Goal: Information Seeking & Learning: Learn about a topic

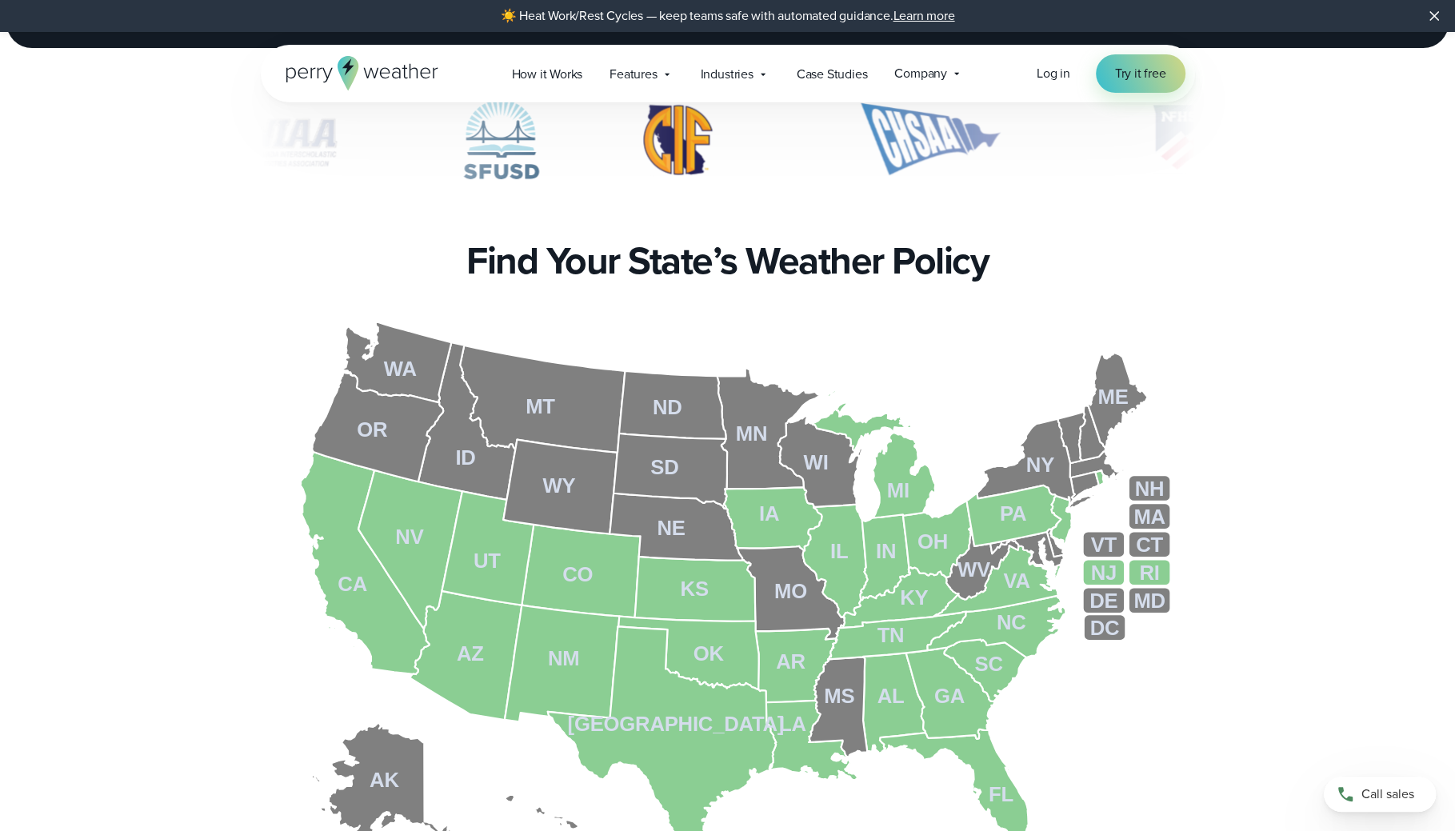
scroll to position [456, 0]
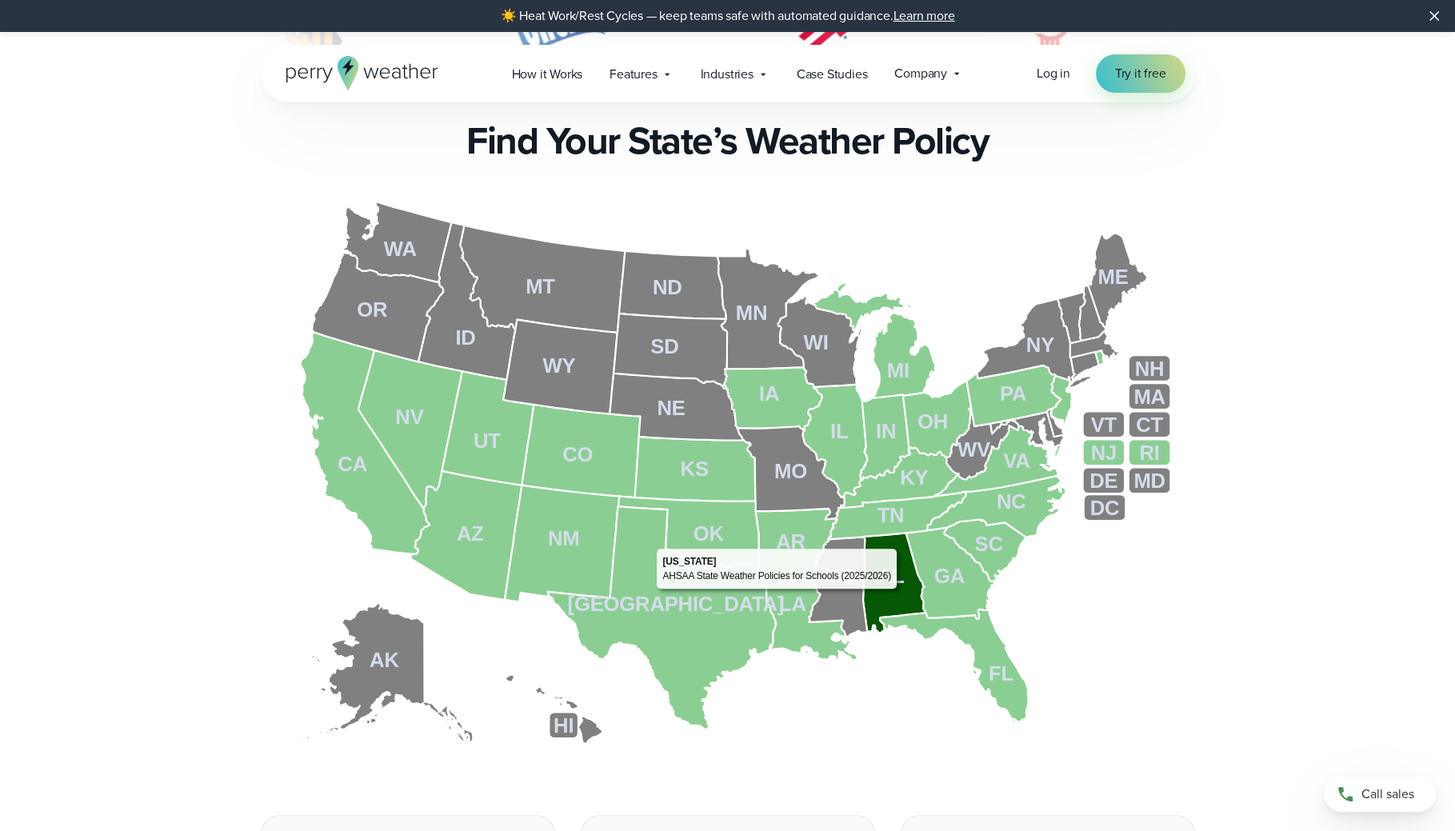
click at [901, 593] on icon at bounding box center [894, 583] width 62 height 101
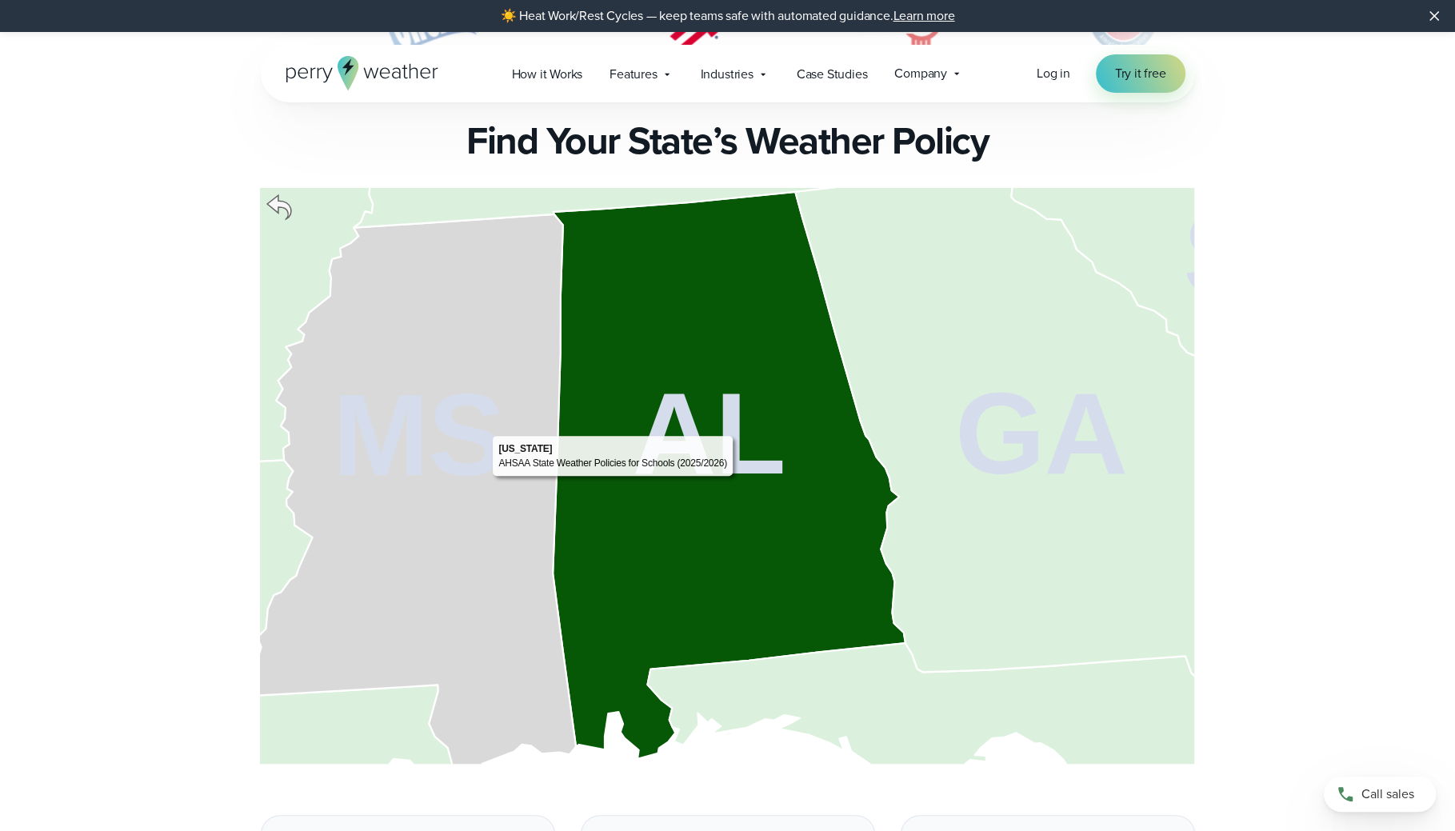
click at [736, 474] on tspan "AL" at bounding box center [709, 434] width 153 height 130
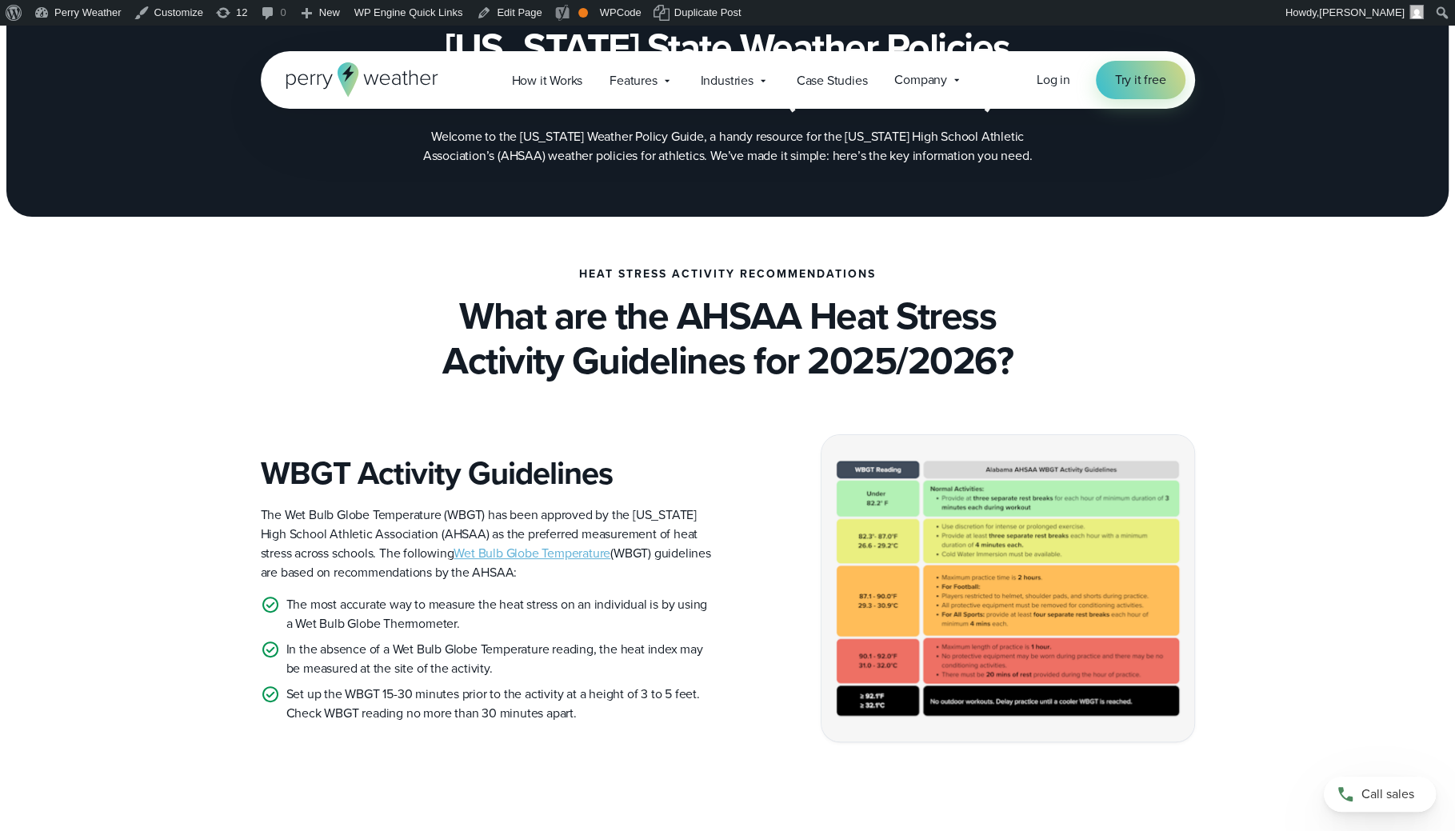
scroll to position [282, 0]
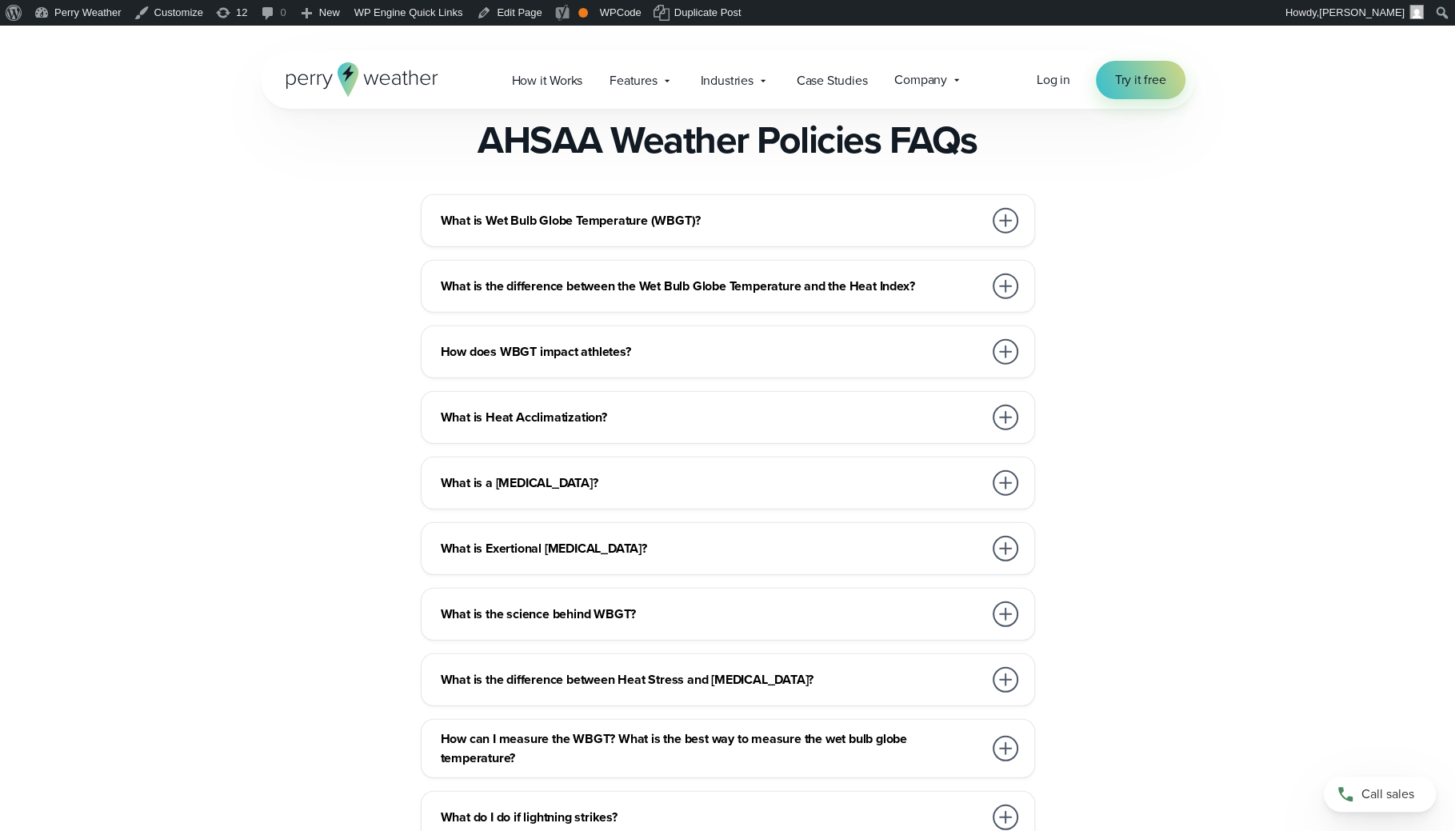
scroll to position [4032, 0]
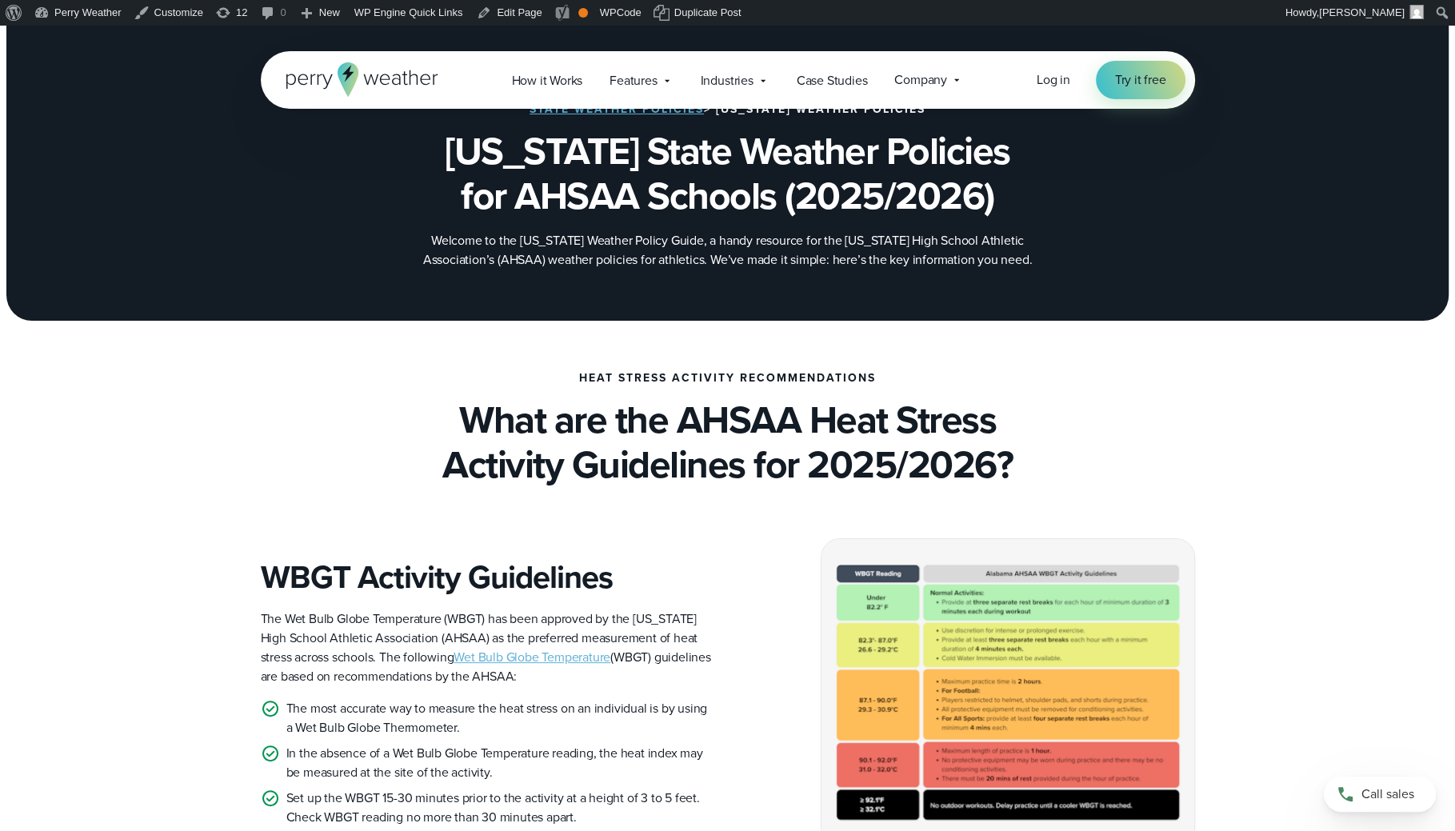
scroll to position [0, 0]
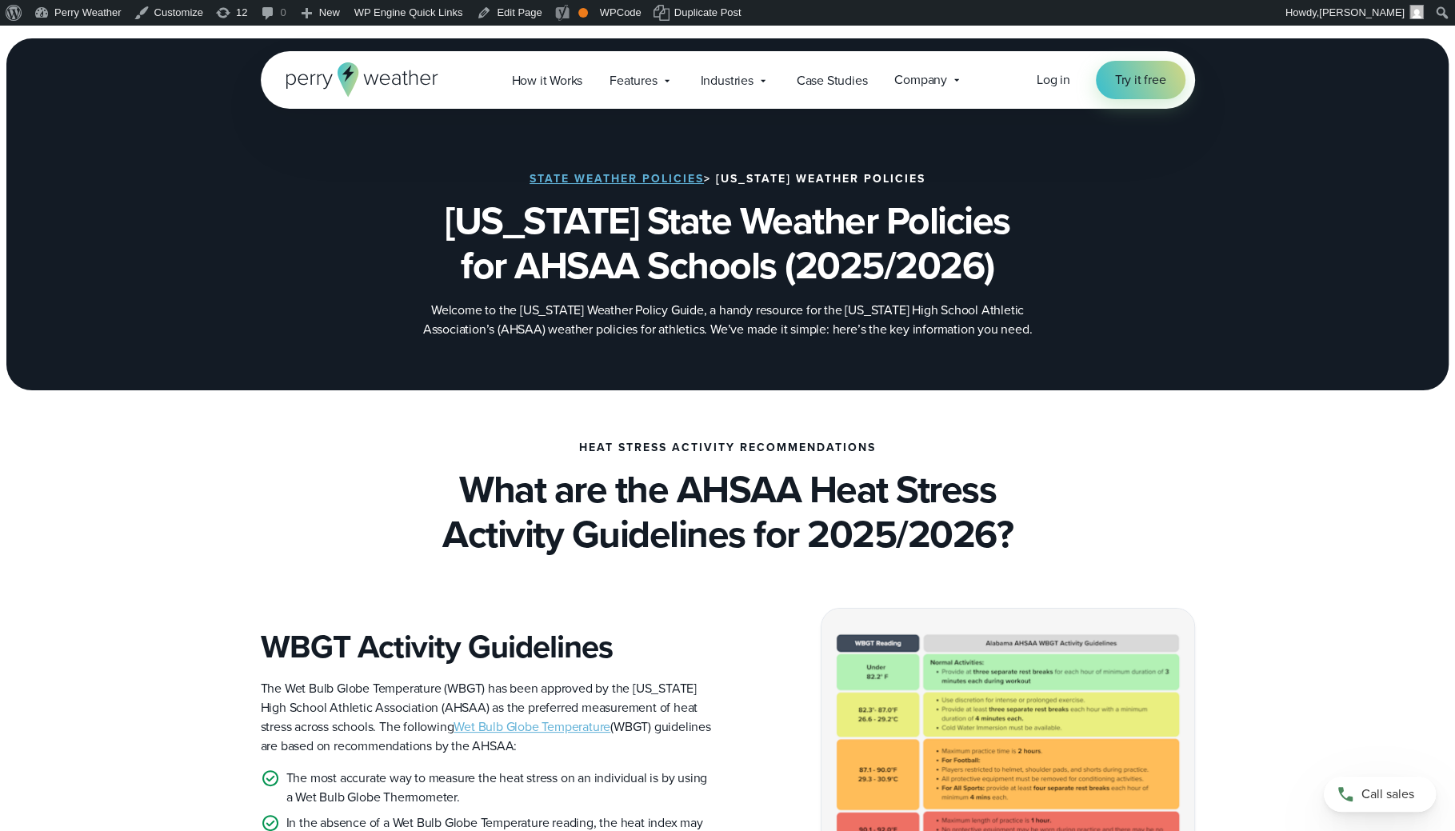
click at [659, 174] on link "State Weather Policies" at bounding box center [617, 178] width 174 height 17
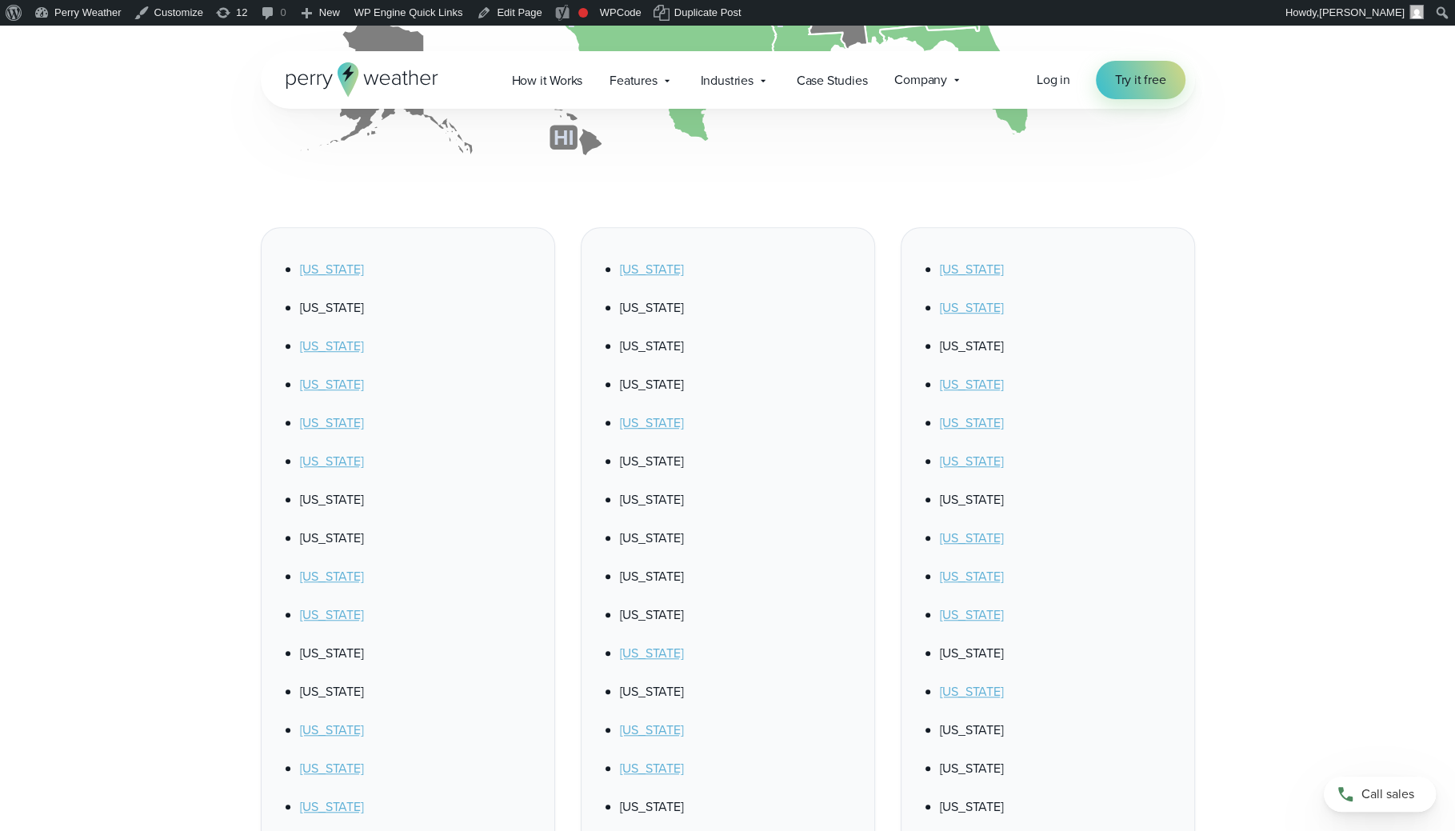
scroll to position [1200, 0]
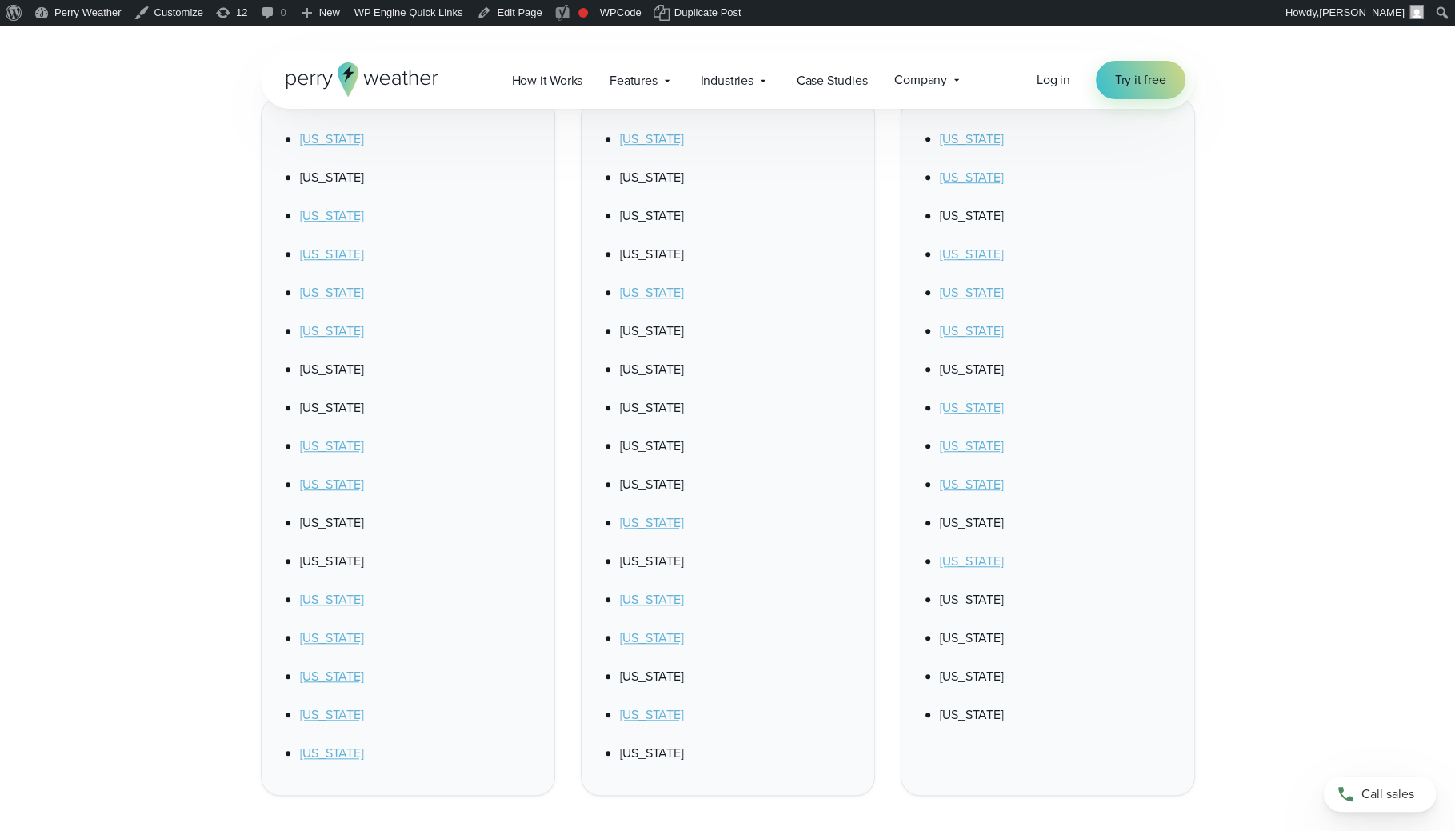
click at [317, 450] on link "[US_STATE]" at bounding box center [332, 446] width 64 height 18
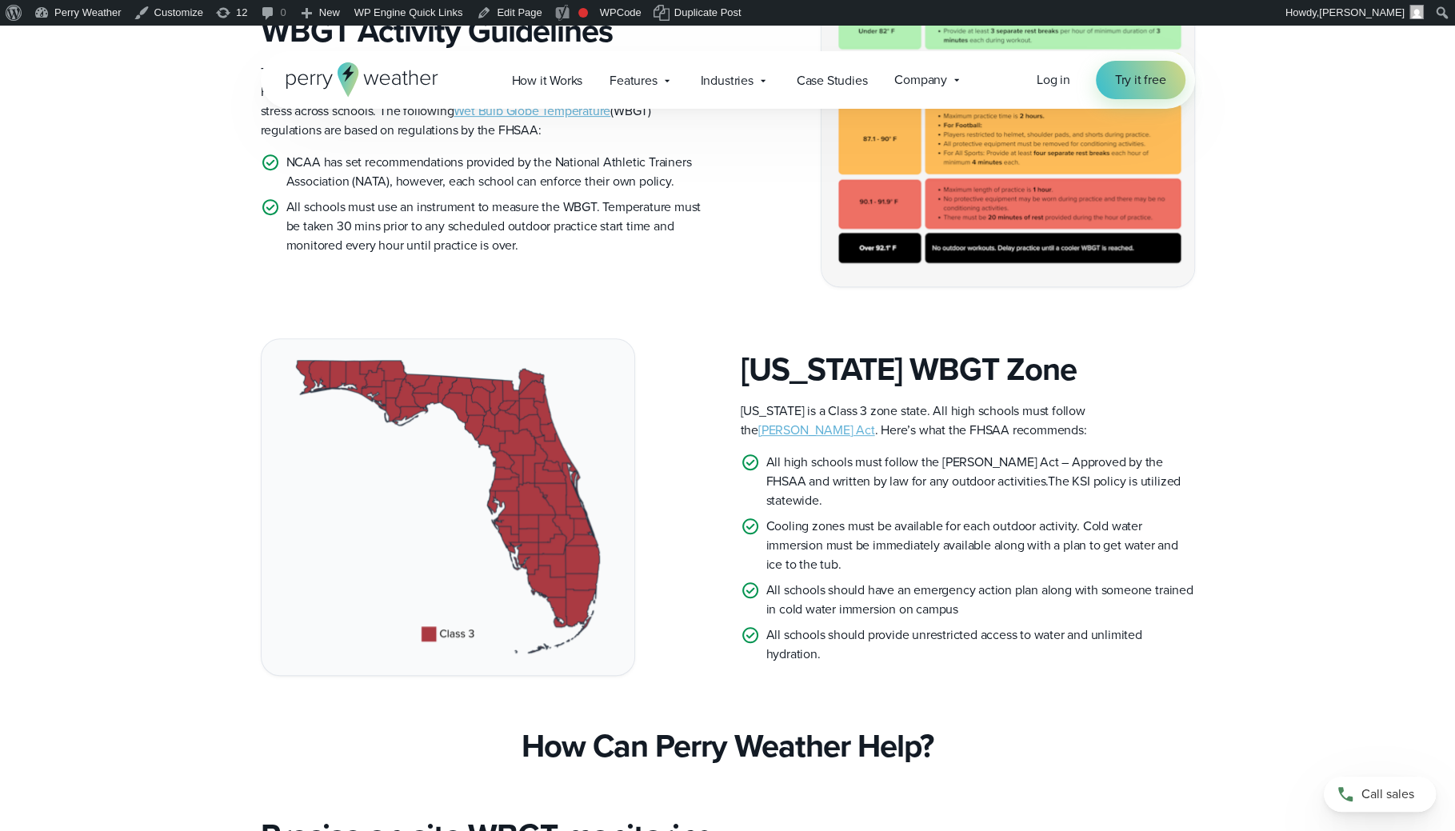
scroll to position [763, 0]
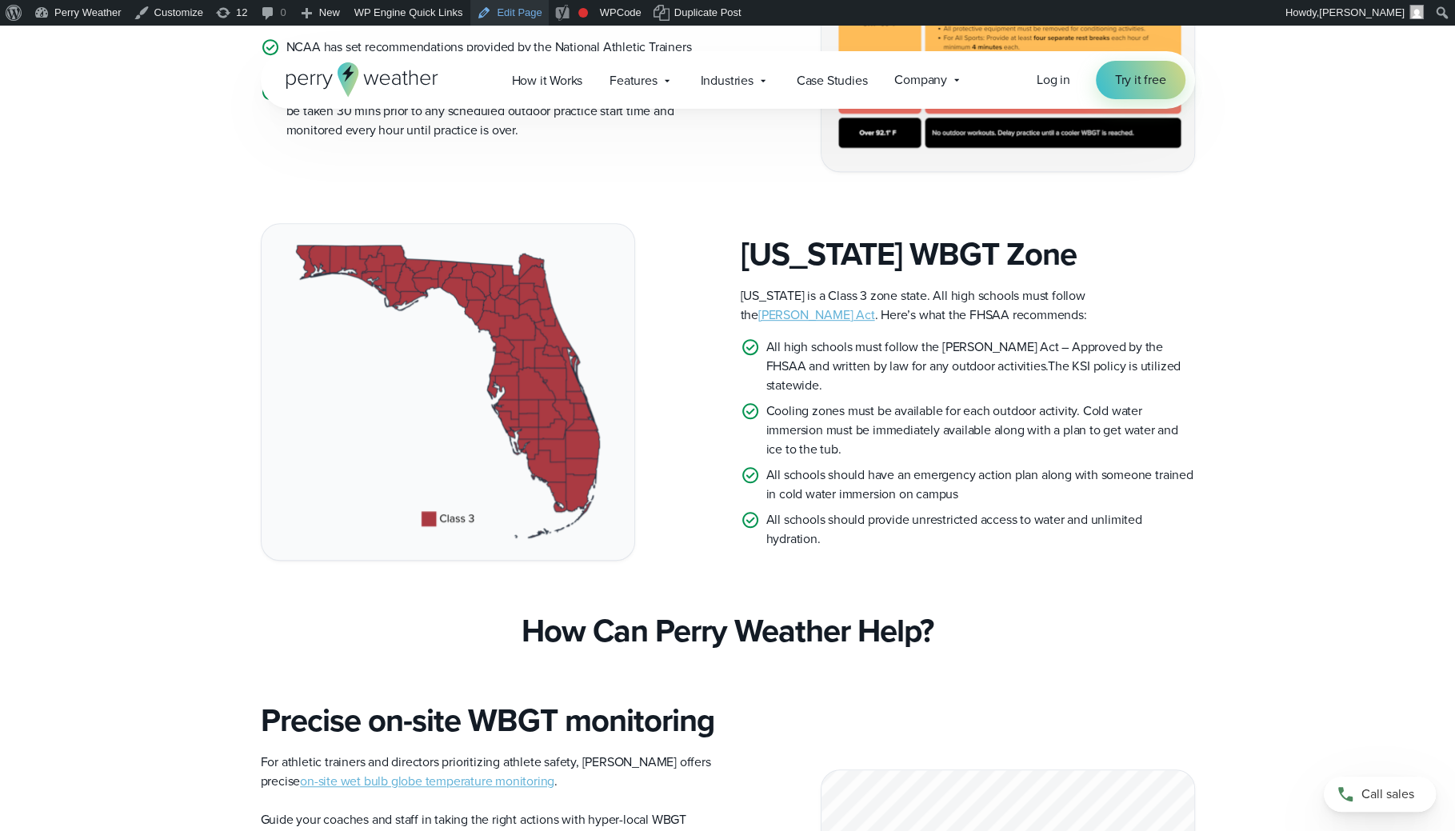
click at [534, 14] on link "Edit Page" at bounding box center [509, 13] width 78 height 26
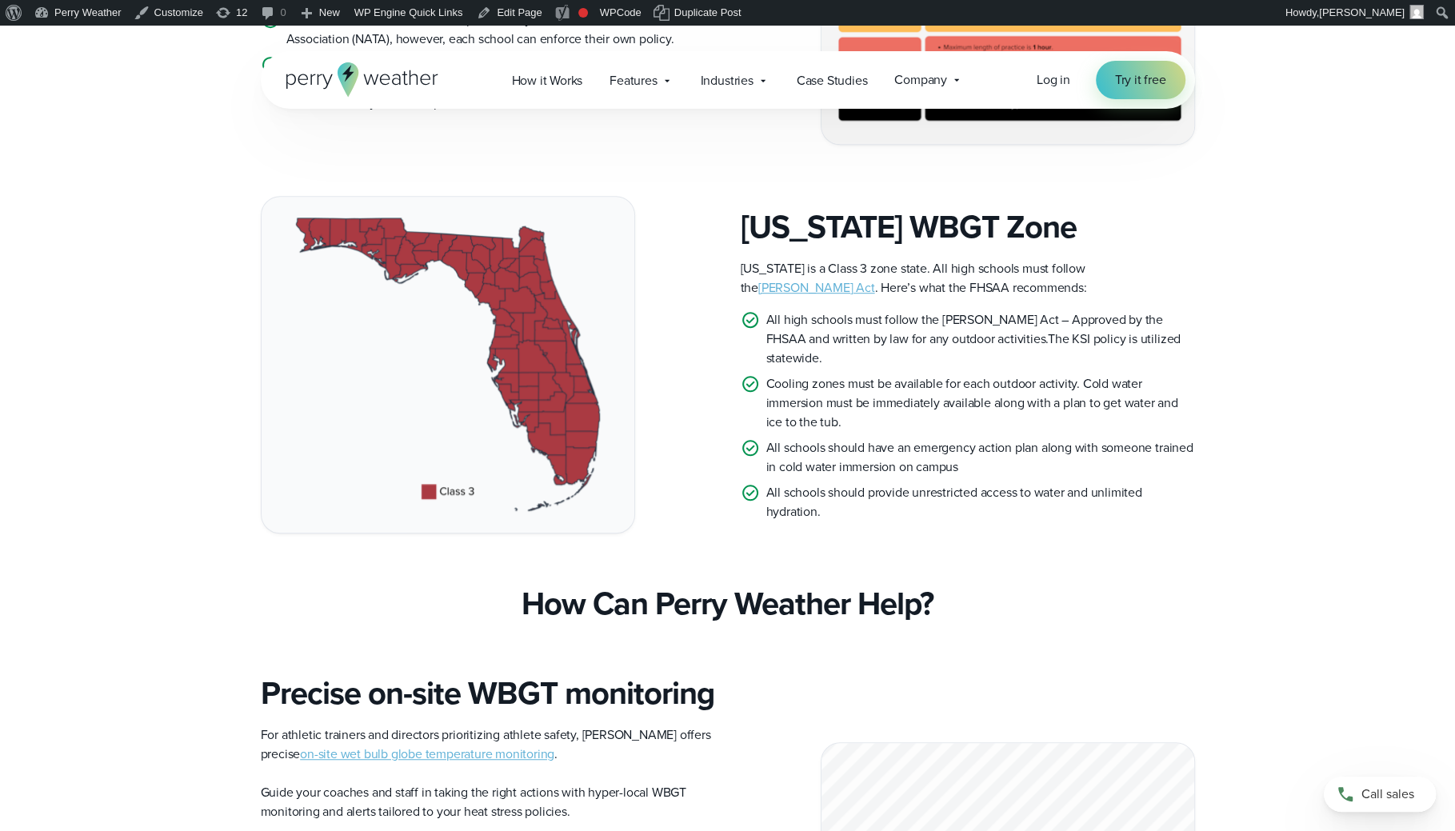
scroll to position [1021, 0]
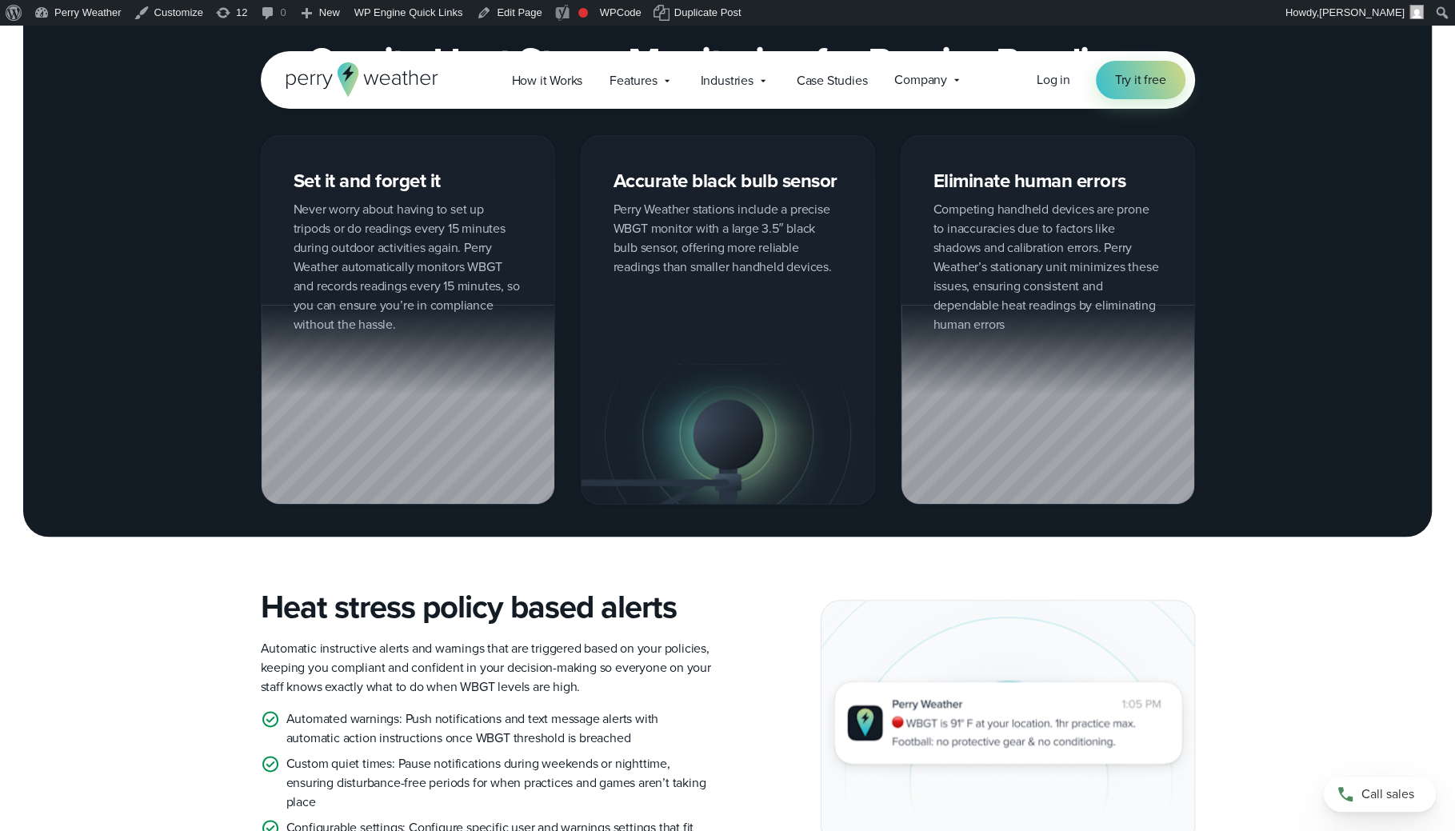
scroll to position [1437, 0]
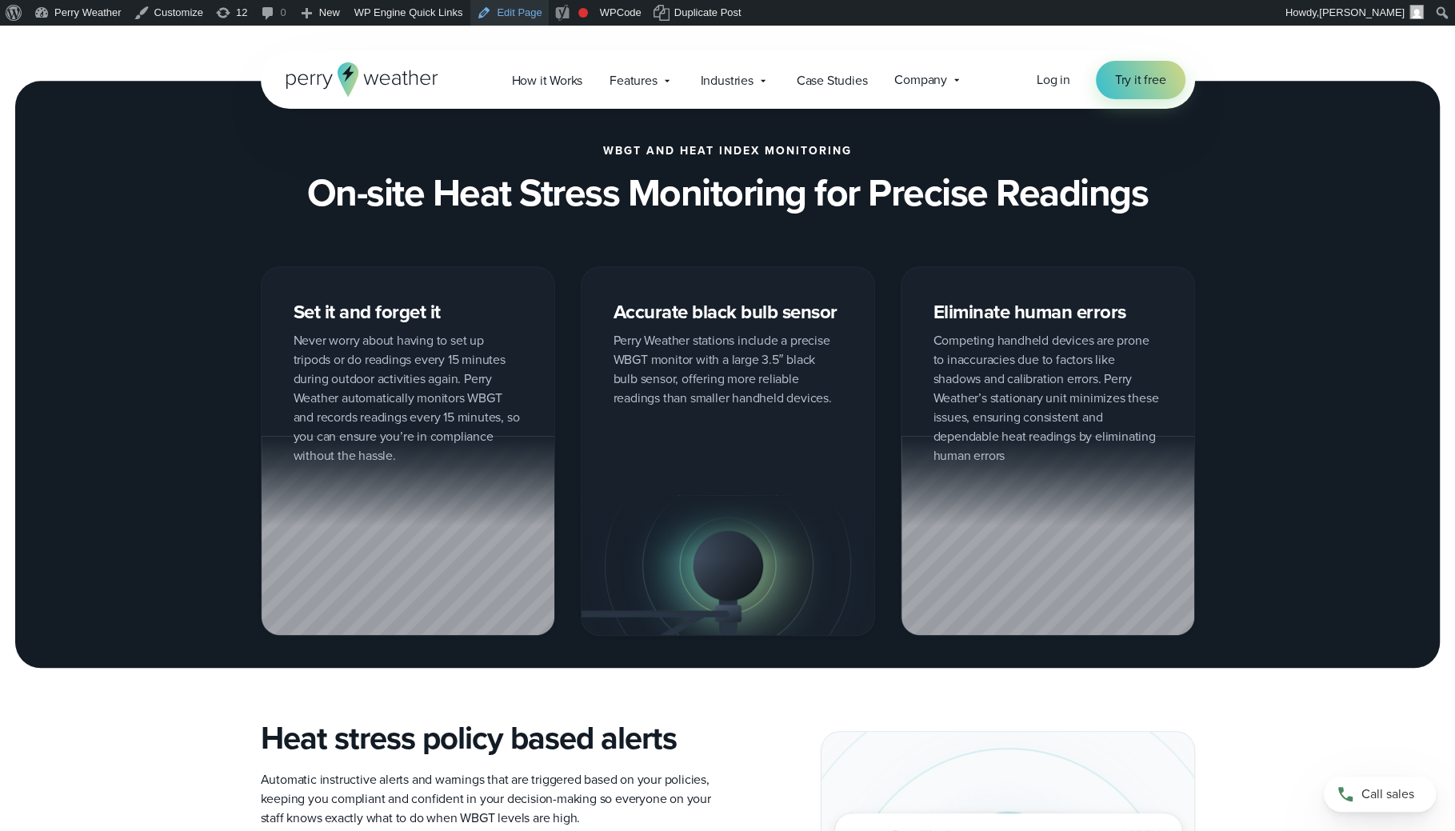
click at [540, 15] on link "Edit Page" at bounding box center [509, 13] width 78 height 26
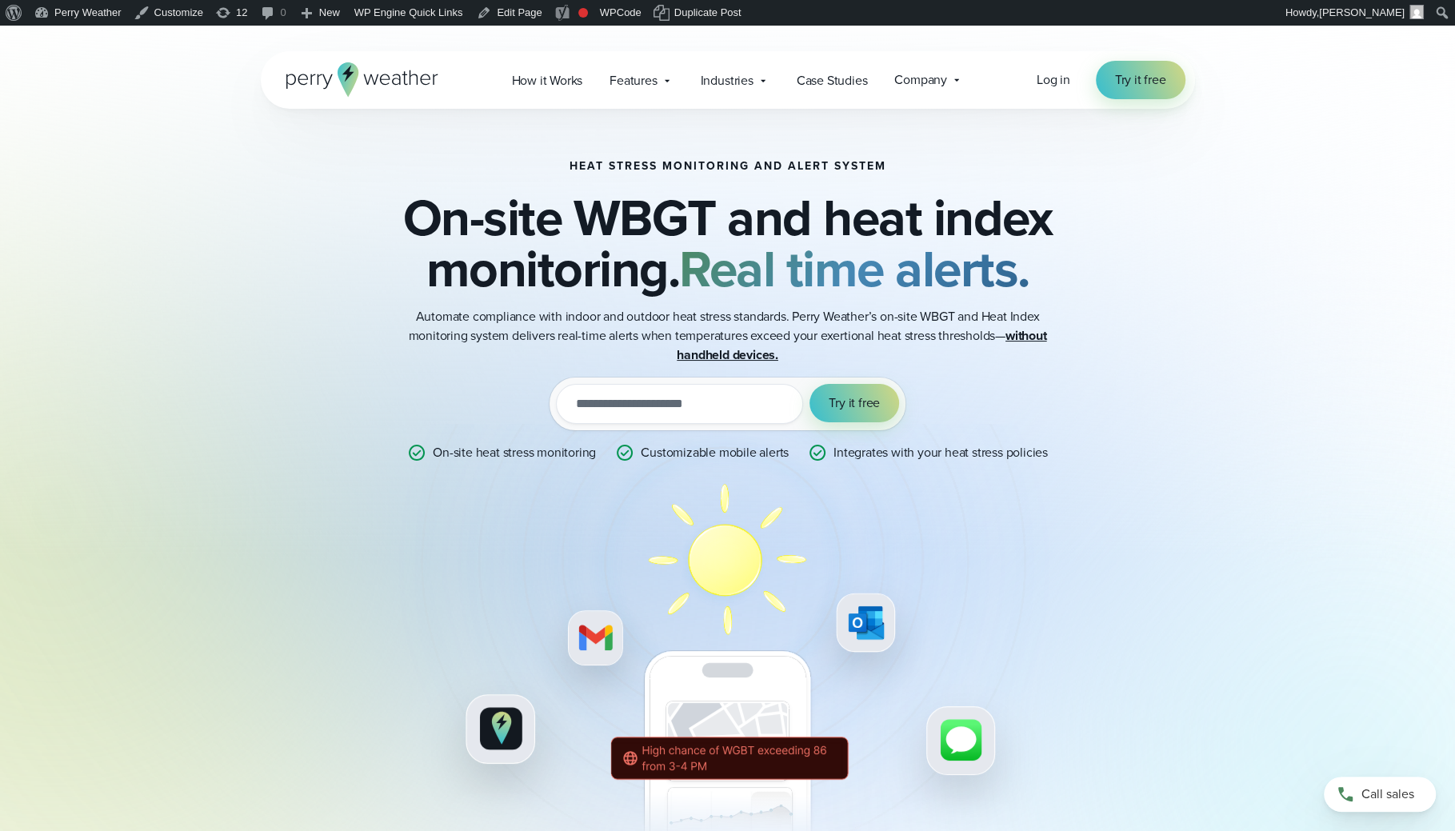
scroll to position [1336, 0]
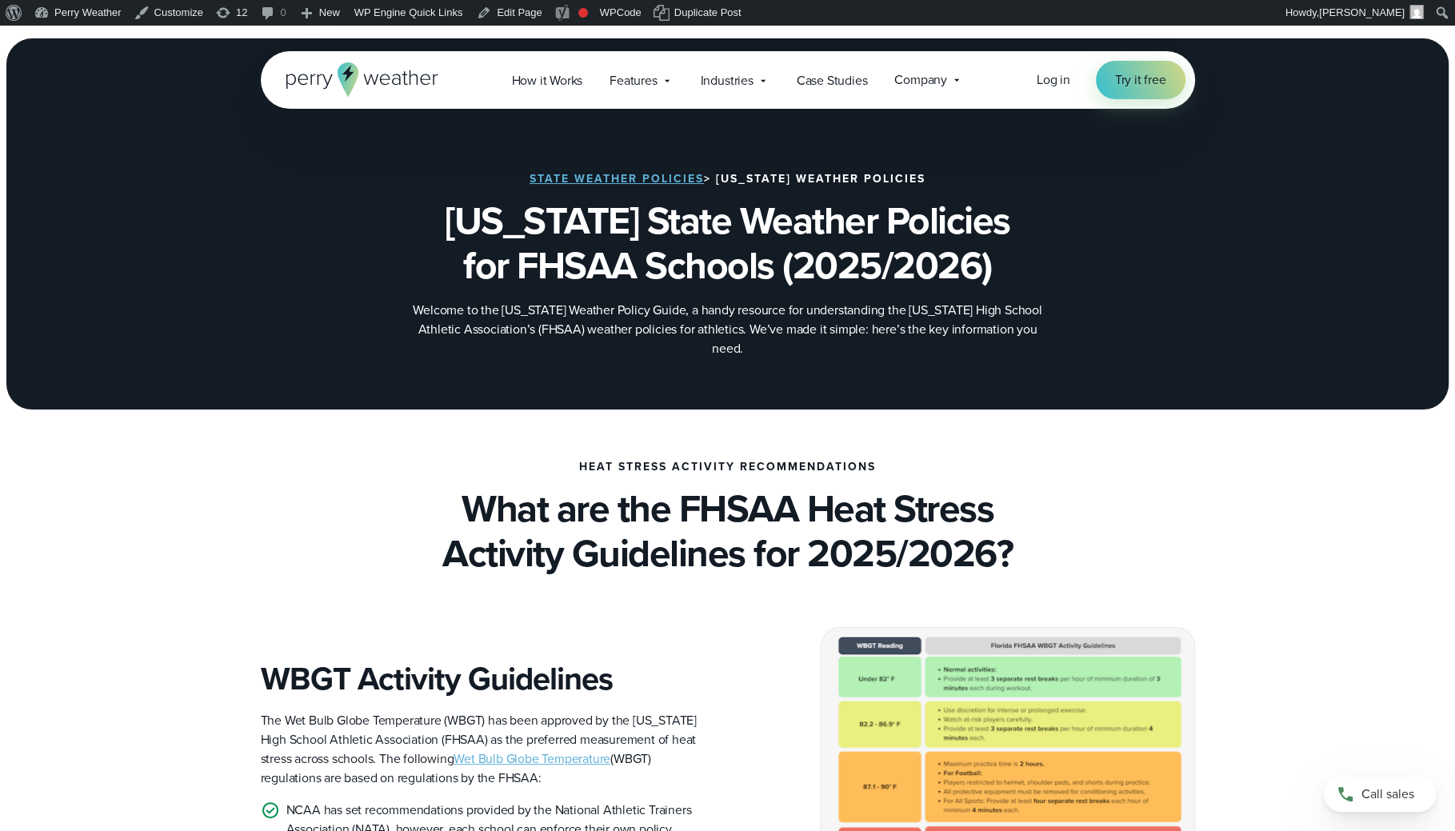
click at [665, 180] on link "State Weather Policies" at bounding box center [617, 178] width 174 height 17
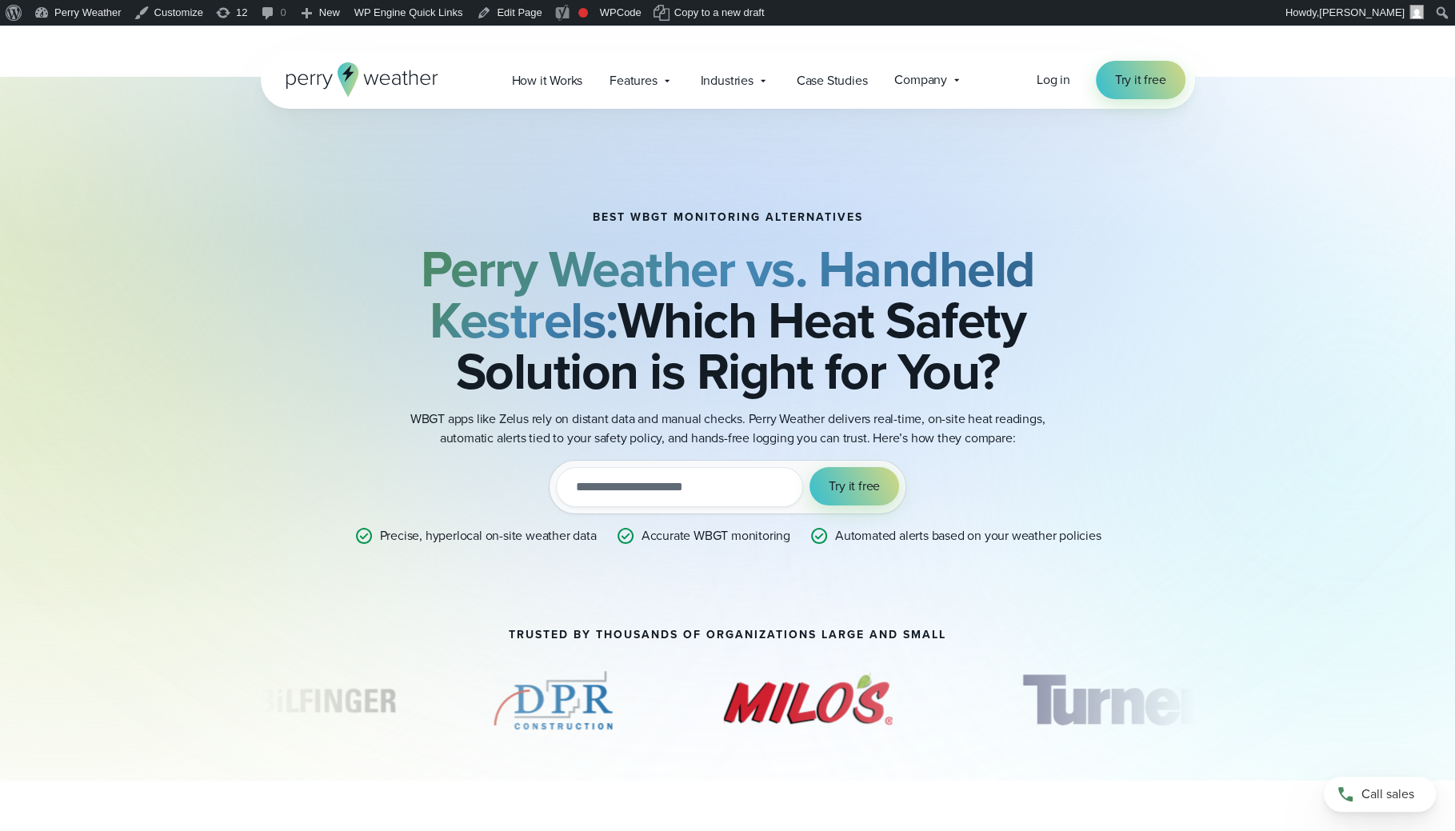
click at [1163, 378] on div "BEST WBGT MONITORING ALTERNATIVES Perry Weather vs. Handheld Kestrels: Which He…" at bounding box center [728, 378] width 1152 height 437
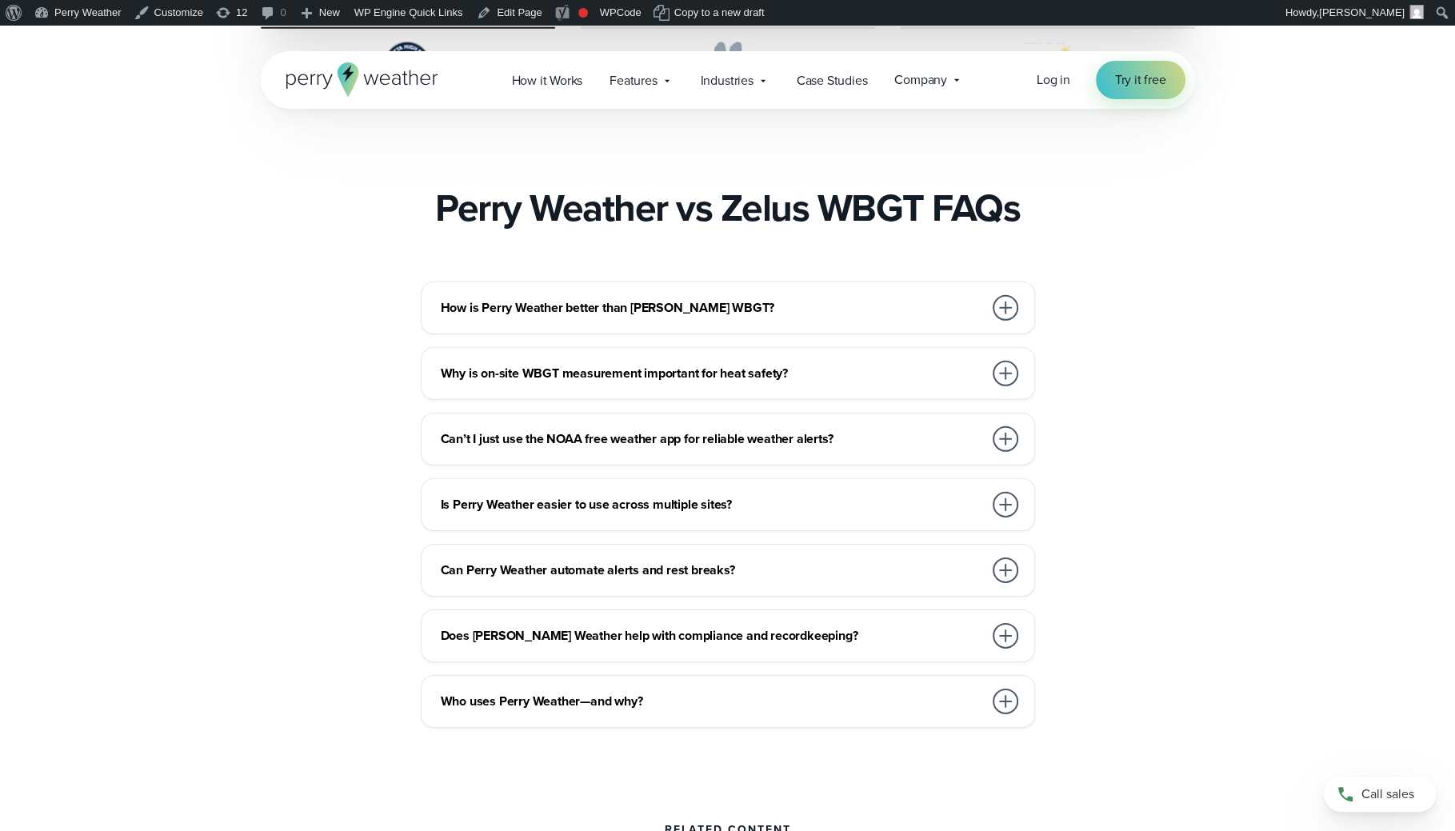
scroll to position [4572, 0]
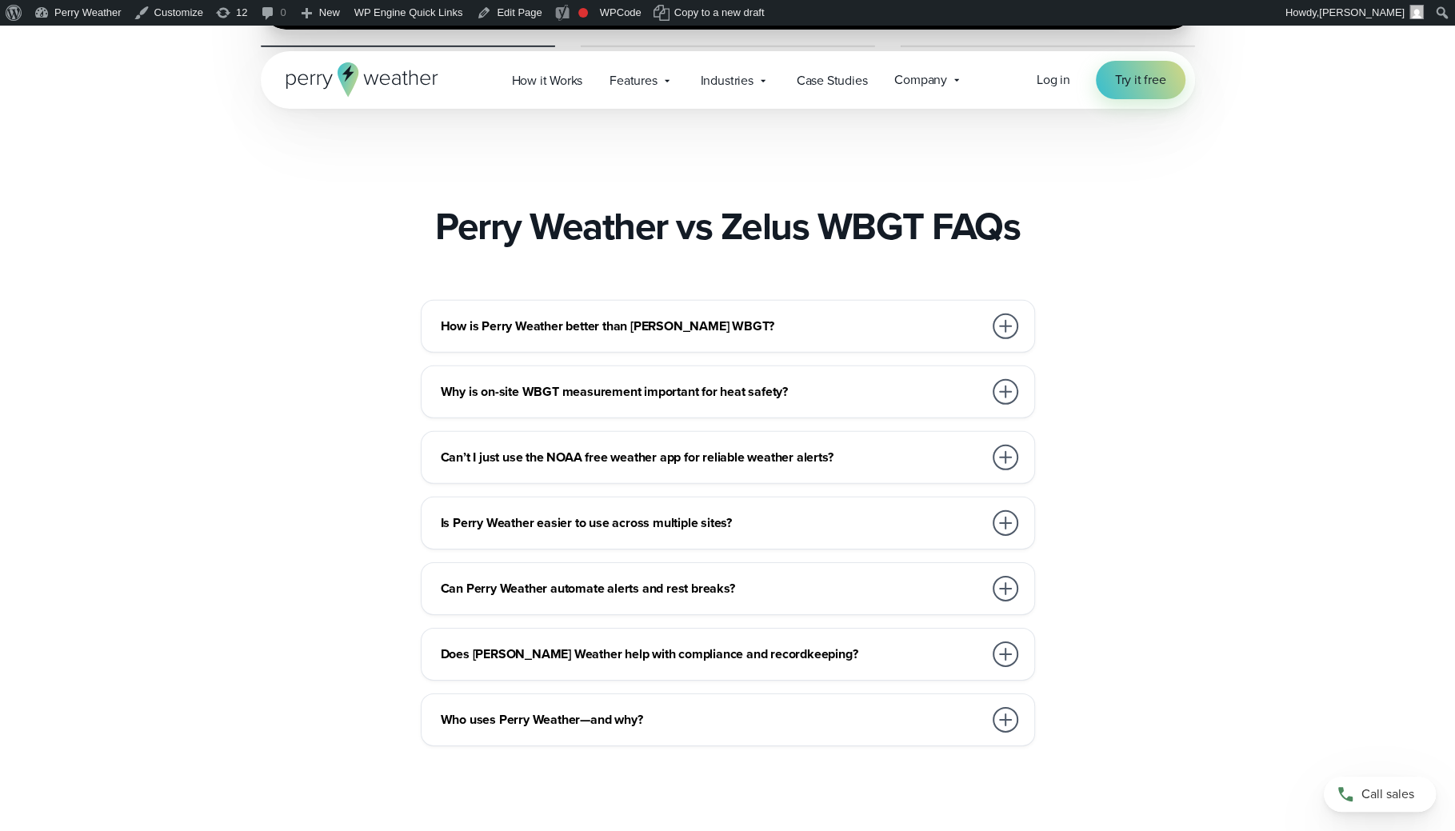
click at [916, 317] on h3 "How is Perry Weather better than Zelus WBGT?" at bounding box center [712, 326] width 542 height 19
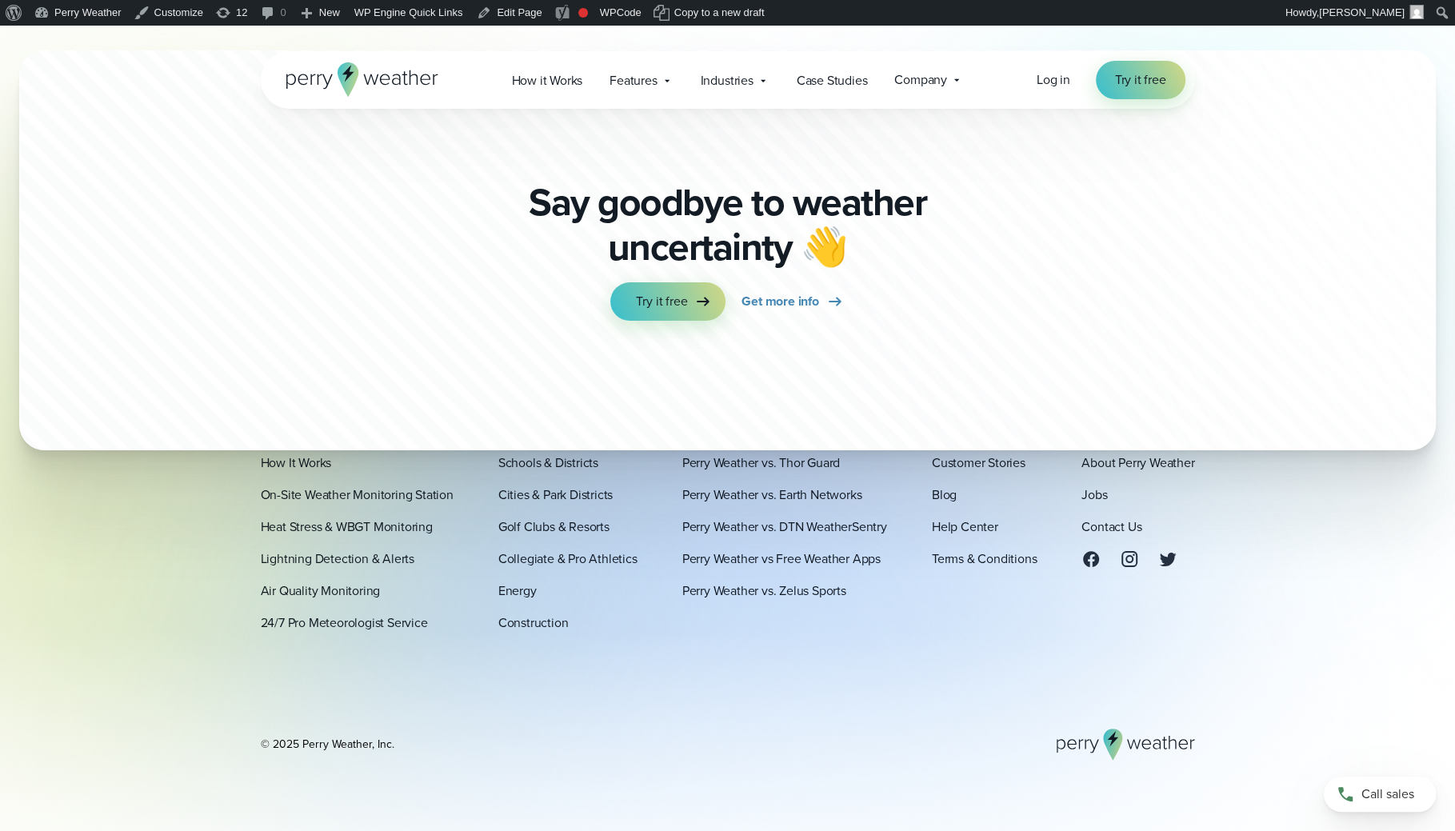
scroll to position [6023, 0]
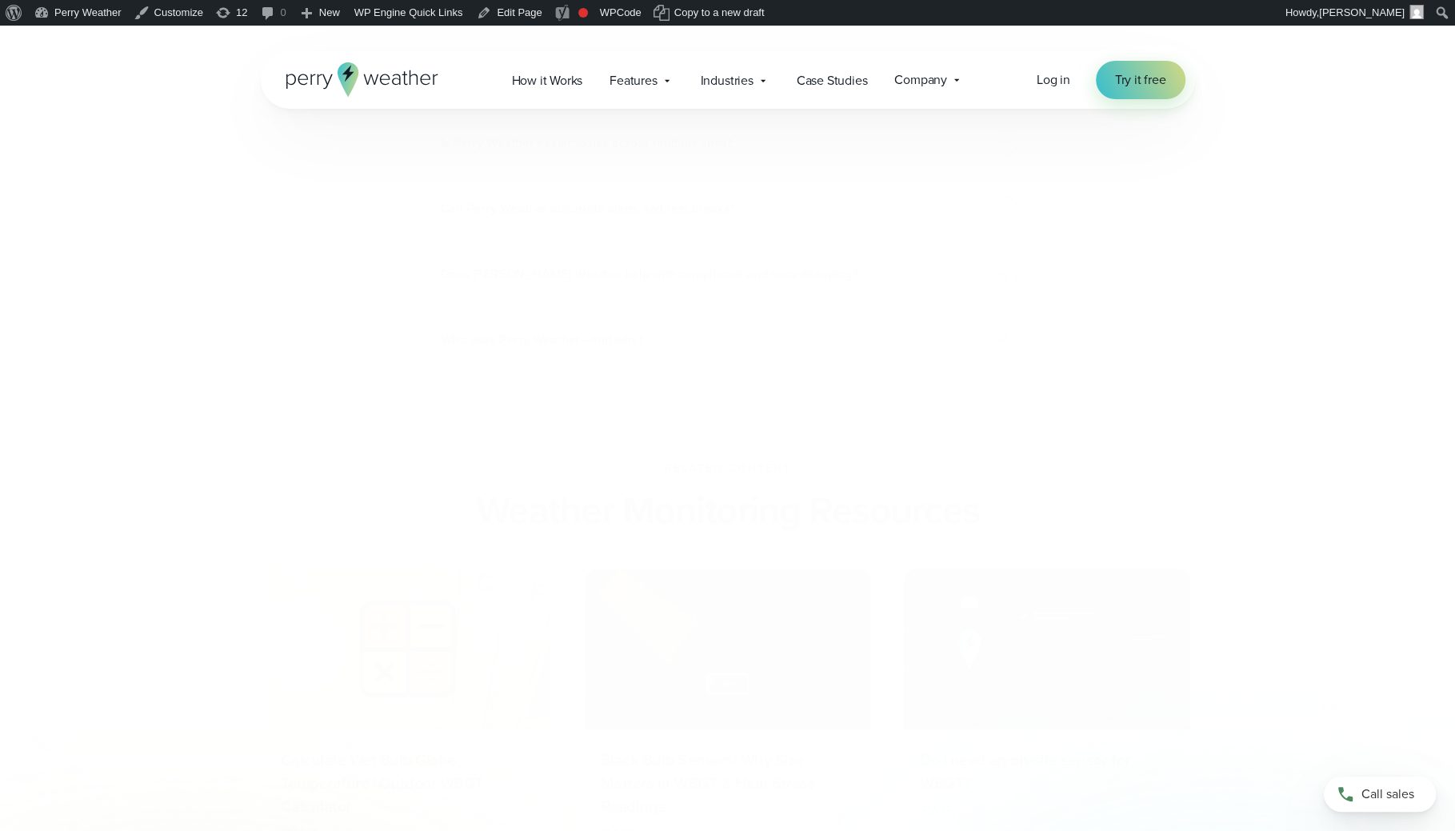
scroll to position [5933, 0]
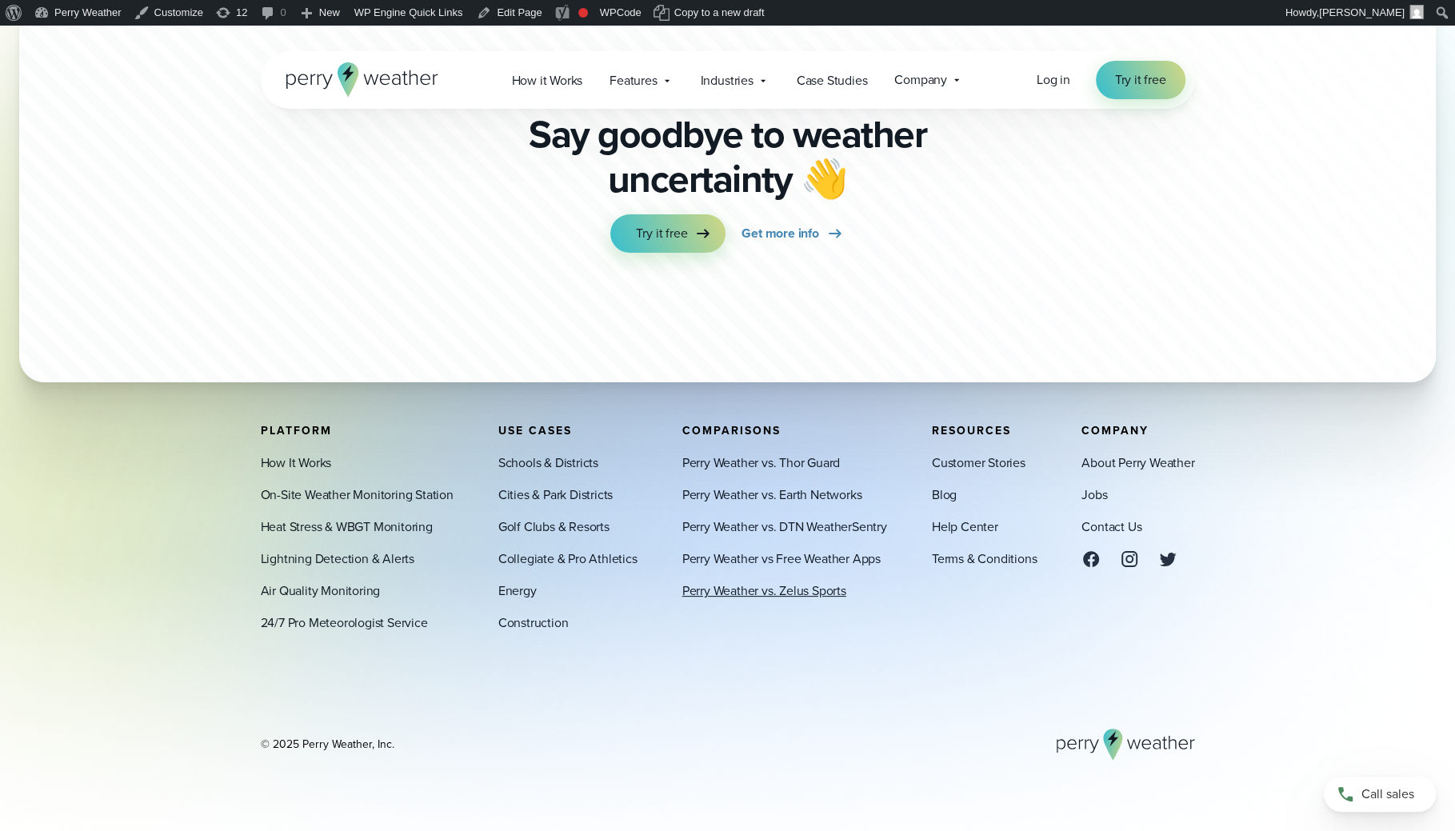
click at [792, 598] on link "Perry Weather vs. Zelus Sports" at bounding box center [764, 591] width 164 height 19
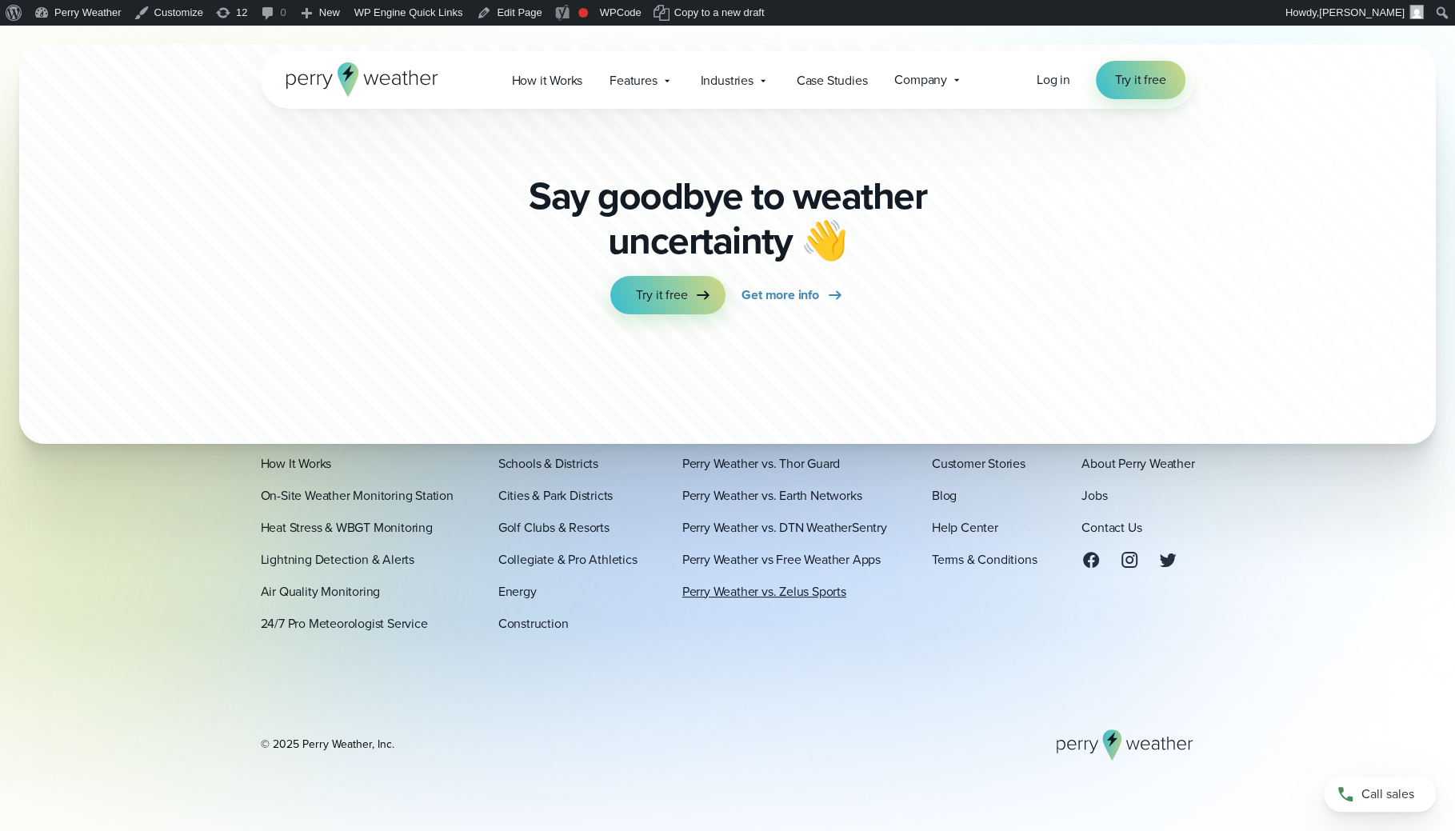
click at [757, 596] on link "Perry Weather vs. Zelus Sports" at bounding box center [764, 591] width 164 height 19
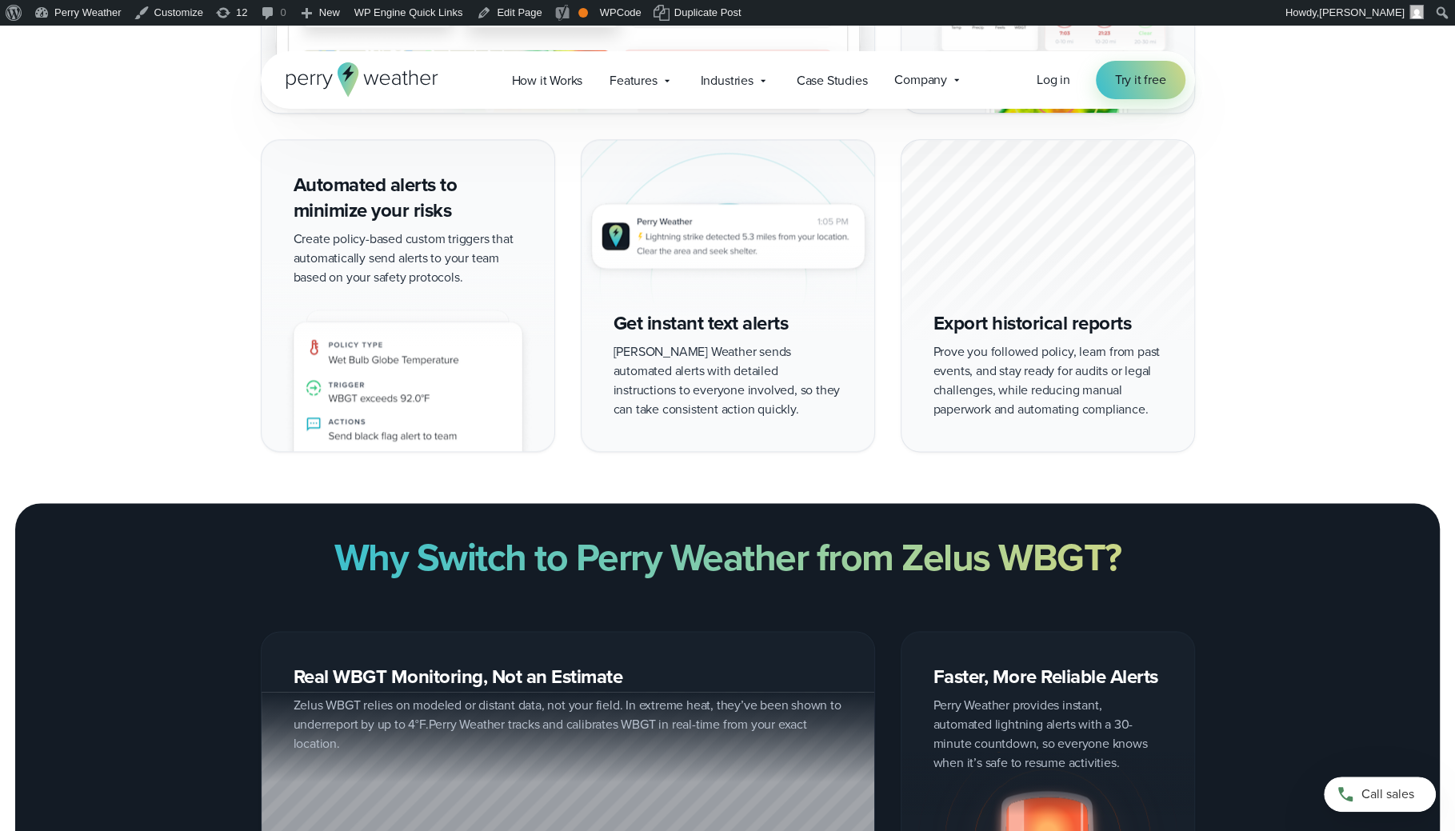
scroll to position [1988, 0]
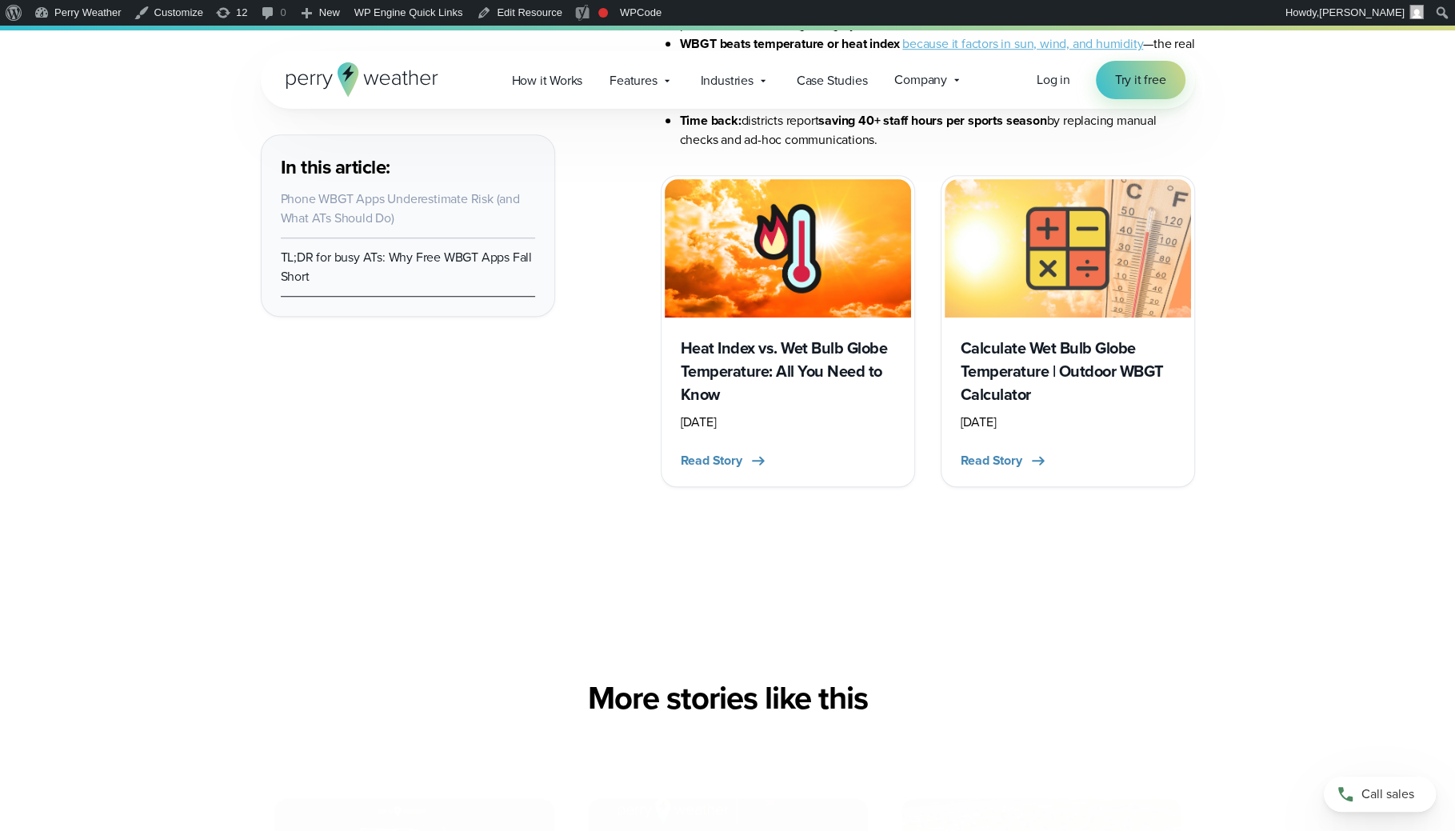
scroll to position [1200, 0]
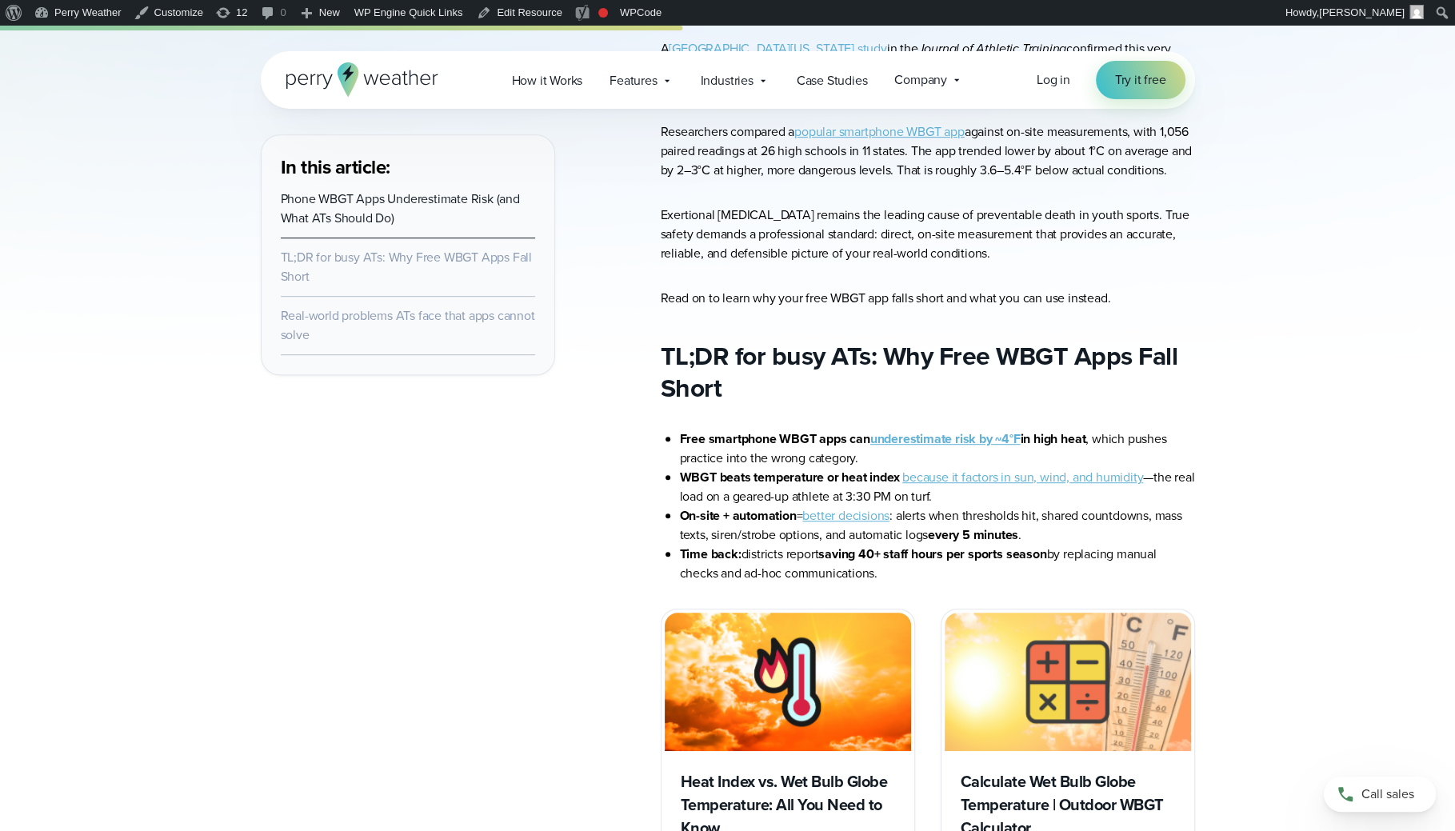
scroll to position [472, 0]
